Goal: Navigation & Orientation: Find specific page/section

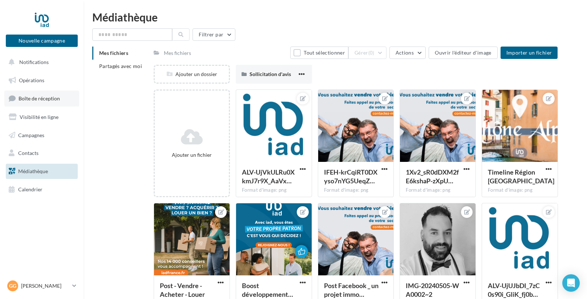
click at [55, 99] on span "Boîte de réception" at bounding box center [39, 98] width 41 height 6
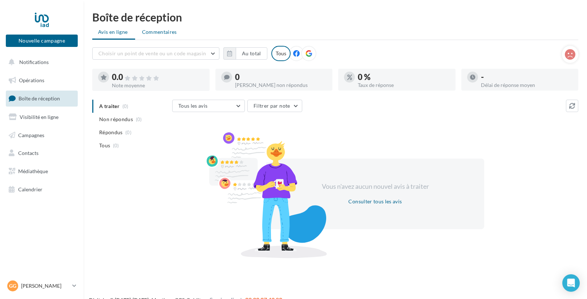
click at [145, 33] on span "Commentaires" at bounding box center [159, 31] width 35 height 7
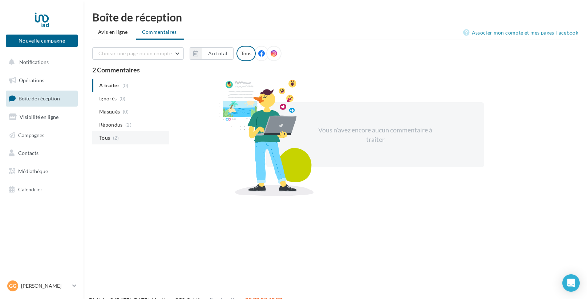
click at [105, 136] on span "Tous" at bounding box center [104, 137] width 11 height 7
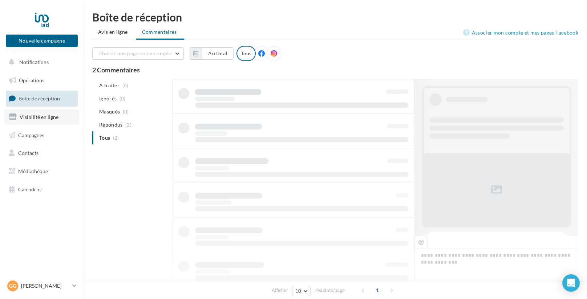
click at [52, 117] on span "Visibilité en ligne" at bounding box center [39, 117] width 39 height 6
